Goal: Information Seeking & Learning: Stay updated

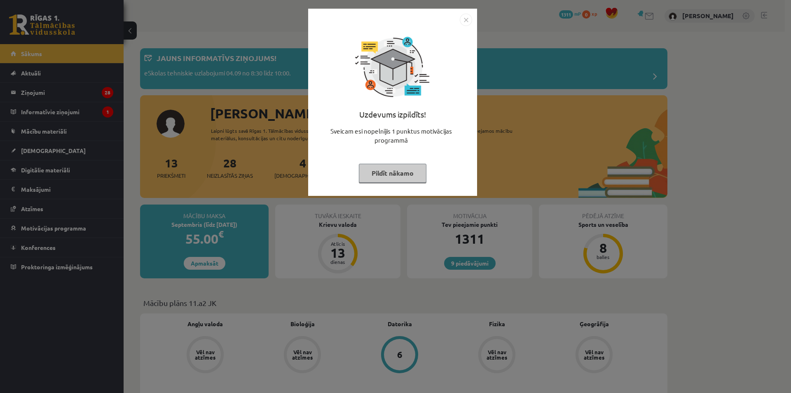
click at [468, 20] on img "Close" at bounding box center [466, 20] width 12 height 12
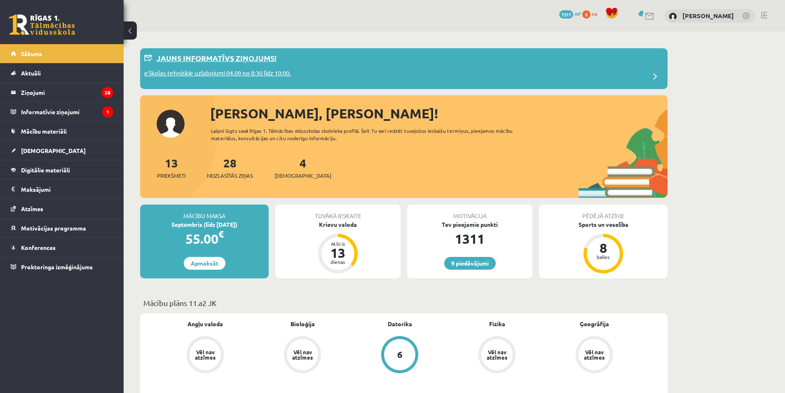
click at [193, 73] on p "eSkolas tehniskie uzlabojumi 04.09 no 8:30 līdz 10:00." at bounding box center [217, 74] width 147 height 12
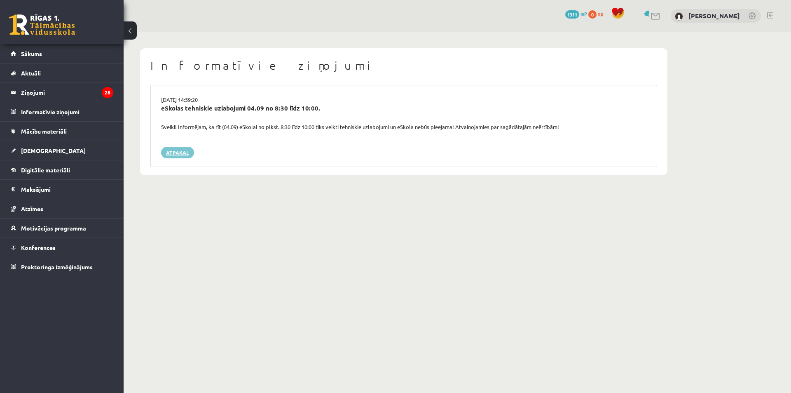
click at [182, 150] on link "Atpakaļ" at bounding box center [177, 153] width 33 height 12
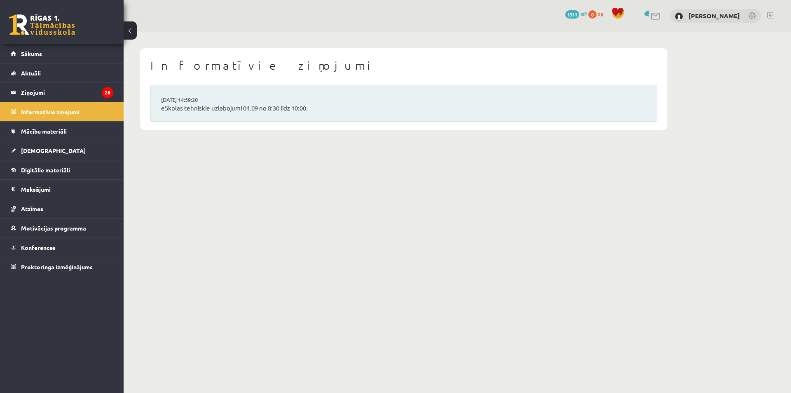
click at [52, 27] on link at bounding box center [42, 24] width 66 height 21
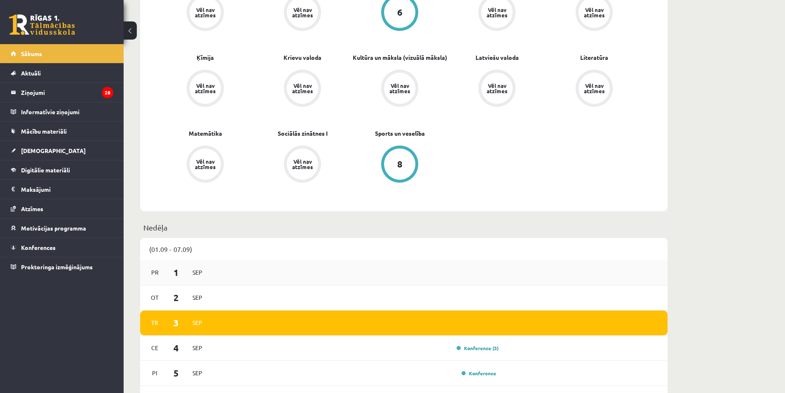
scroll to position [371, 0]
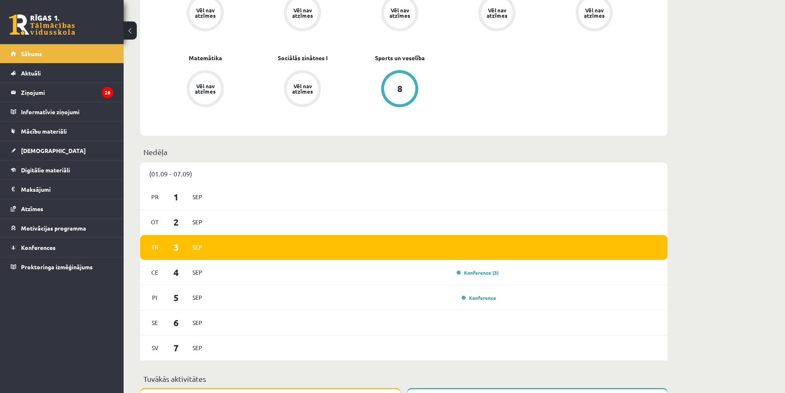
drag, startPoint x: 677, startPoint y: 328, endPoint x: 681, endPoint y: 321, distance: 7.8
